Goal: Information Seeking & Learning: Check status

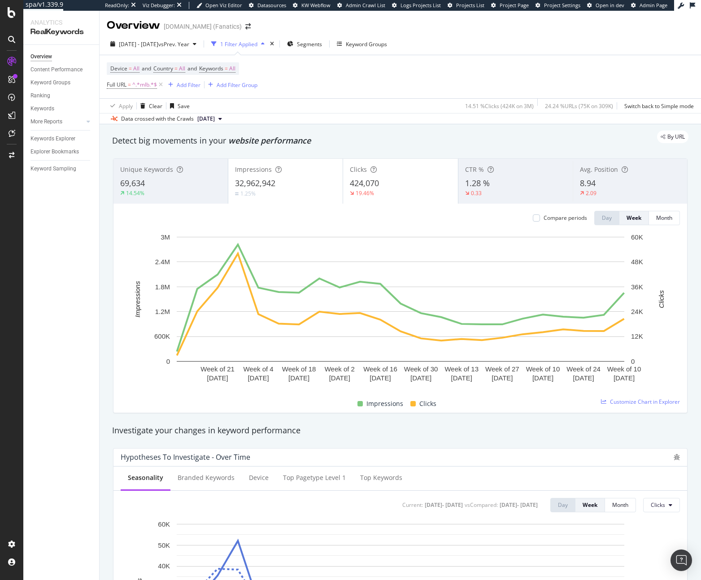
click at [455, 133] on div "By URL" at bounding box center [396, 137] width 586 height 13
